Goal: Information Seeking & Learning: Learn about a topic

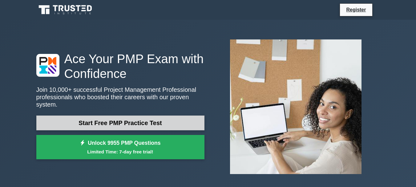
click at [155, 120] on link "Start Free PMP Practice Test" at bounding box center [120, 122] width 168 height 15
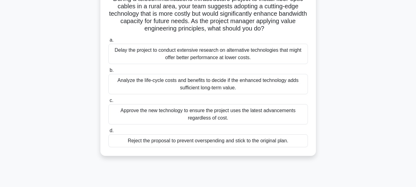
scroll to position [62, 0]
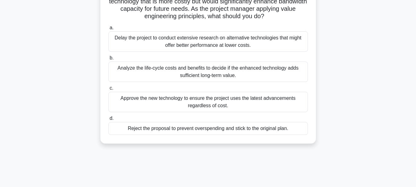
click at [217, 67] on div "Analyze the life-cycle costs and benefits to decide if the enhanced technology …" at bounding box center [208, 72] width 200 height 20
click at [108, 60] on input "b. Analyze the life-cycle costs and benefits to decide if the enhanced technolo…" at bounding box center [108, 58] width 0 height 4
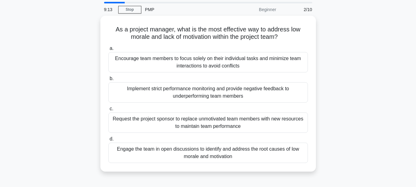
scroll to position [31, 0]
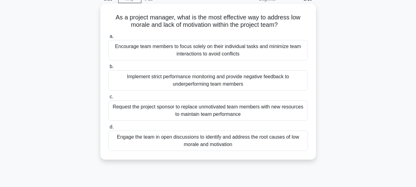
click at [246, 147] on div "Engage the team in open discussions to identify and address the root causes of …" at bounding box center [208, 141] width 200 height 20
click at [108, 129] on input "d. Engage the team in open discussions to identify and address the root causes …" at bounding box center [108, 127] width 0 height 4
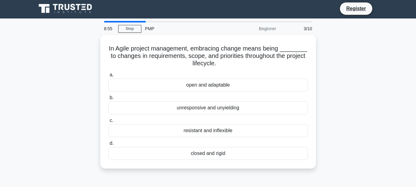
scroll to position [0, 0]
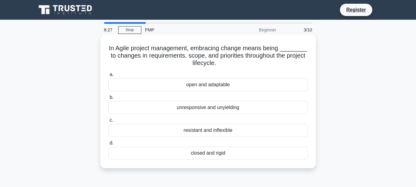
click at [250, 88] on div "open and adaptable" at bounding box center [208, 84] width 200 height 13
click at [108, 77] on input "a. open and adaptable" at bounding box center [108, 75] width 0 height 4
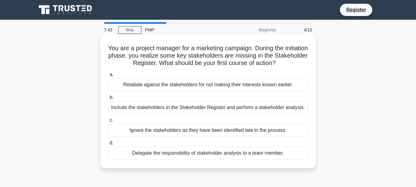
click at [230, 109] on div "Include the stakeholders in the Stakeholder Register and perform a stakeholder …" at bounding box center [208, 107] width 200 height 13
click at [108, 99] on input "b. Include the stakeholders in the Stakeholder Register and perform a stakehold…" at bounding box center [108, 97] width 0 height 4
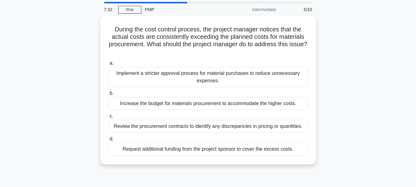
scroll to position [31, 0]
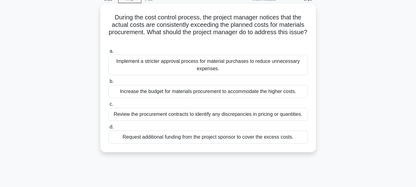
click at [245, 115] on div "Review the procurement contracts to identify any discrepancies in pricing or qu…" at bounding box center [208, 114] width 200 height 13
click at [108, 106] on input "c. Review the procurement contracts to identify any discrepancies in pricing or…" at bounding box center [108, 104] width 0 height 4
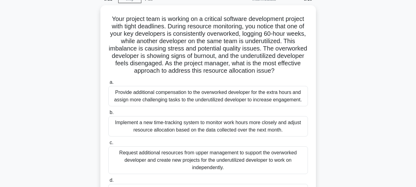
scroll to position [62, 0]
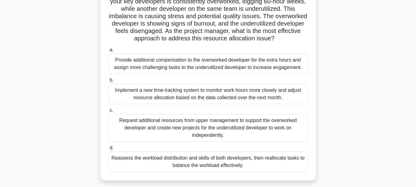
click at [224, 170] on div "Reassess the workload distribution and skills of both developers, then realloca…" at bounding box center [208, 162] width 200 height 20
click at [108, 150] on input "d. Reassess the workload distribution and skills of both developers, then reall…" at bounding box center [108, 148] width 0 height 4
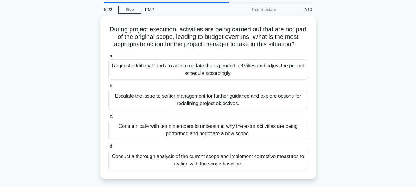
scroll to position [31, 0]
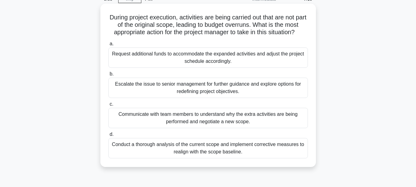
click at [252, 150] on div "Conduct a thorough analysis of the current scope and implement corrective measu…" at bounding box center [208, 148] width 200 height 20
click at [108, 136] on input "d. Conduct a thorough analysis of the current scope and implement corrective me…" at bounding box center [108, 134] width 0 height 4
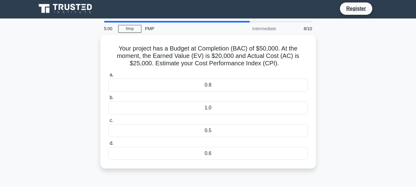
scroll to position [0, 0]
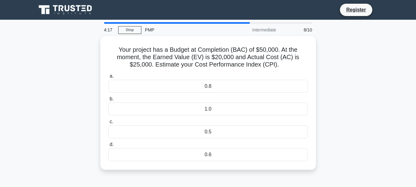
click at [12, 186] on main "4:17 Stop PMP Intermediate 8/10 Your project has a Budget at Completion (BAC) o…" at bounding box center [208, 176] width 416 height 313
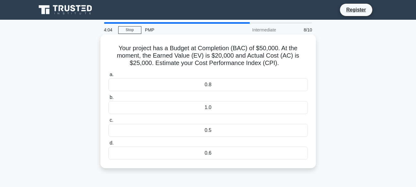
click at [193, 81] on div "0.8" at bounding box center [208, 84] width 200 height 13
click at [108, 77] on input "a. 0.8" at bounding box center [108, 75] width 0 height 4
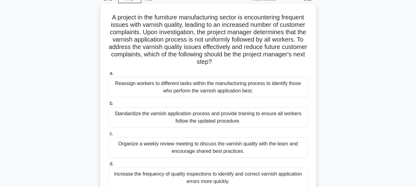
scroll to position [62, 0]
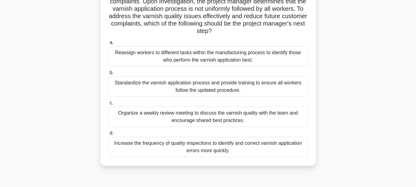
click at [185, 84] on div "Standardize the varnish application process and provide training to ensure all …" at bounding box center [208, 86] width 200 height 20
click at [108, 75] on input "b. Standardize the varnish application process and provide training to ensure a…" at bounding box center [108, 73] width 0 height 4
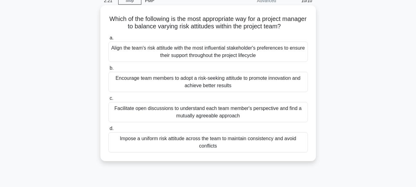
scroll to position [31, 0]
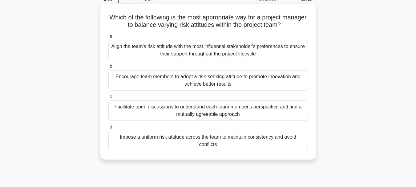
click at [199, 140] on div "Impose a uniform risk attitude across the team to maintain consistency and avoi…" at bounding box center [208, 141] width 200 height 20
click at [108, 129] on input "d. Impose a uniform risk attitude across the team to maintain consistency and a…" at bounding box center [108, 127] width 0 height 4
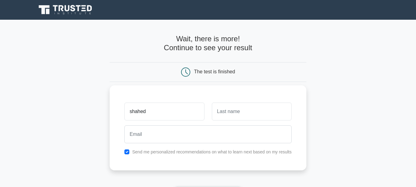
type input "shahed"
type input "Hossain"
click at [132, 113] on input "shahed" at bounding box center [164, 112] width 80 height 18
type input "Shahed"
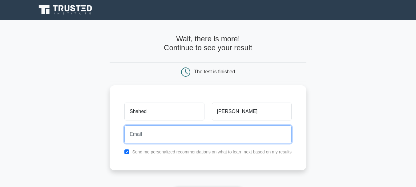
click at [134, 136] on input "email" at bounding box center [207, 134] width 167 height 18
type input "activeshahed@gmail.com"
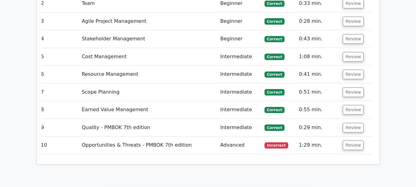
scroll to position [0, 4]
click at [356, 140] on button "Review" at bounding box center [352, 145] width 21 height 10
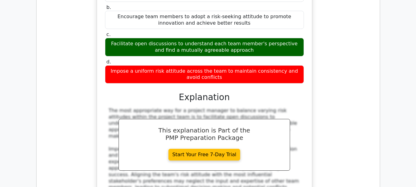
scroll to position [1170, 0]
